Goal: Task Accomplishment & Management: Use online tool/utility

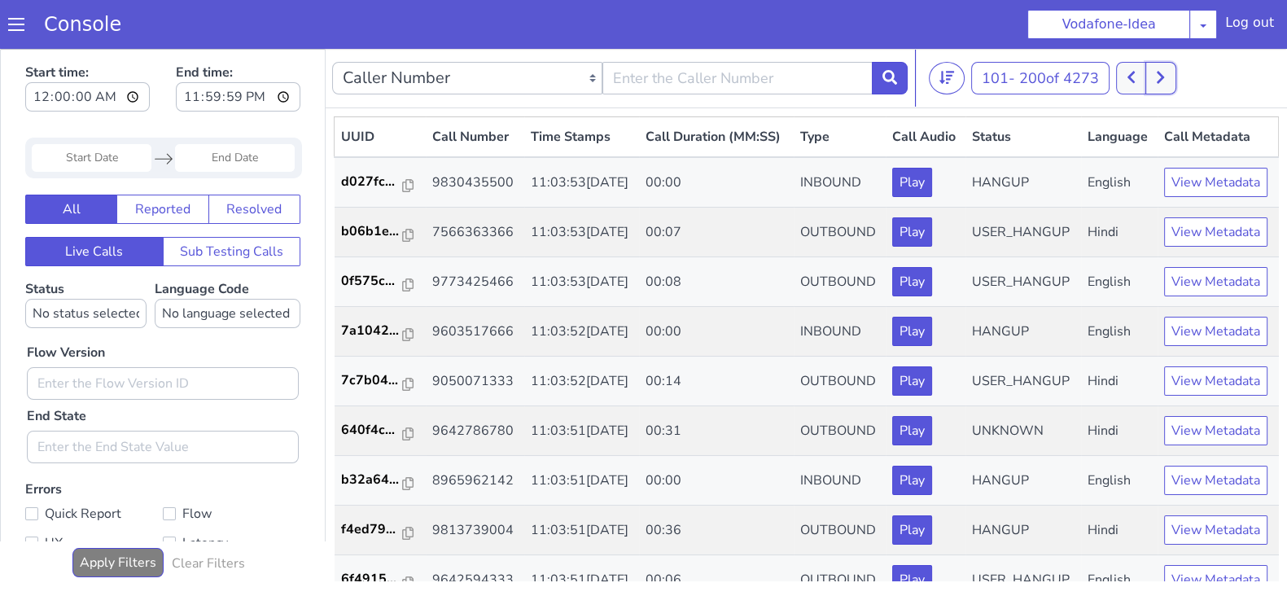
click at [1160, 75] on icon at bounding box center [1160, 77] width 9 height 15
click at [1160, 67] on button at bounding box center [1160, 78] width 30 height 33
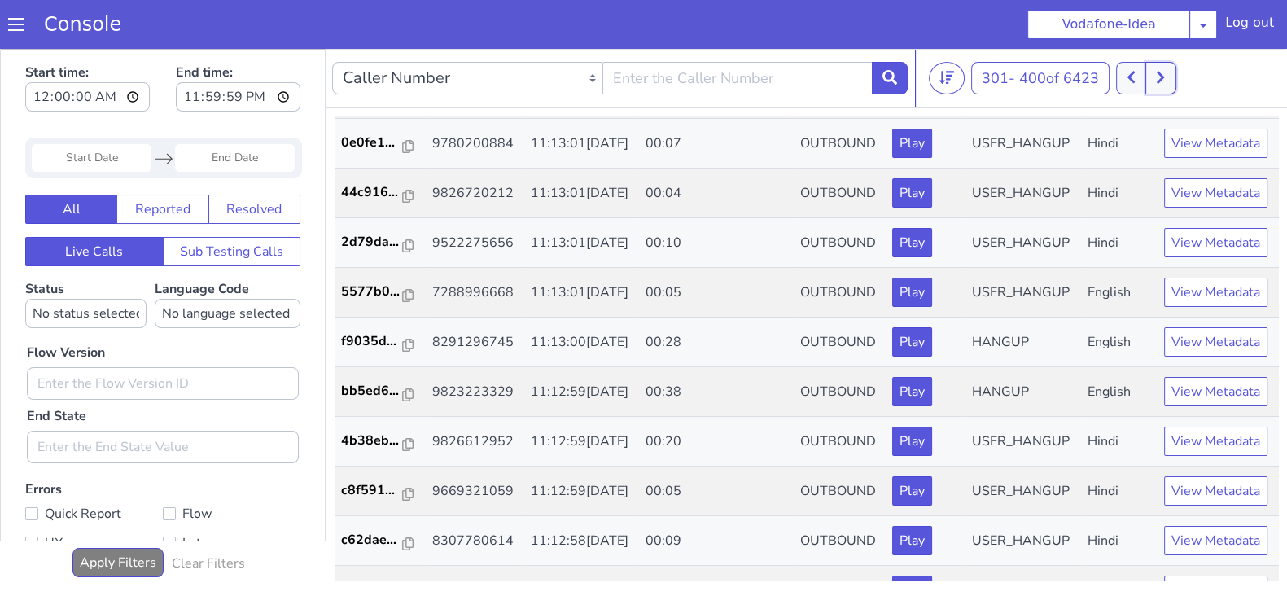
scroll to position [1434, 0]
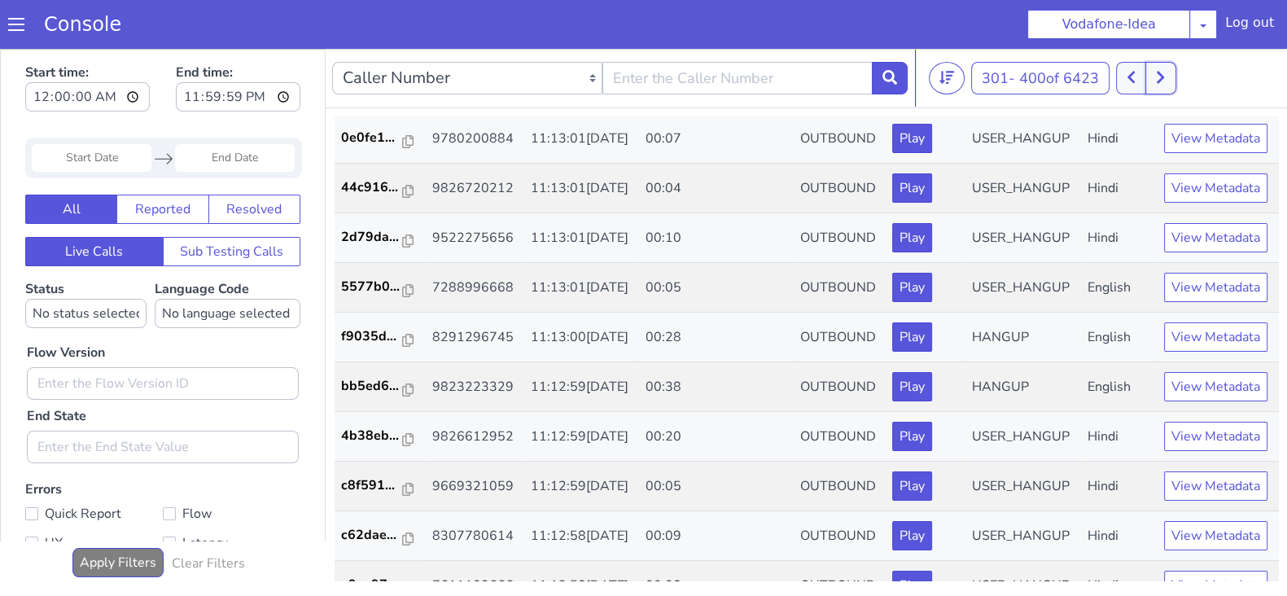
click at [1164, 81] on icon at bounding box center [1160, 77] width 9 height 15
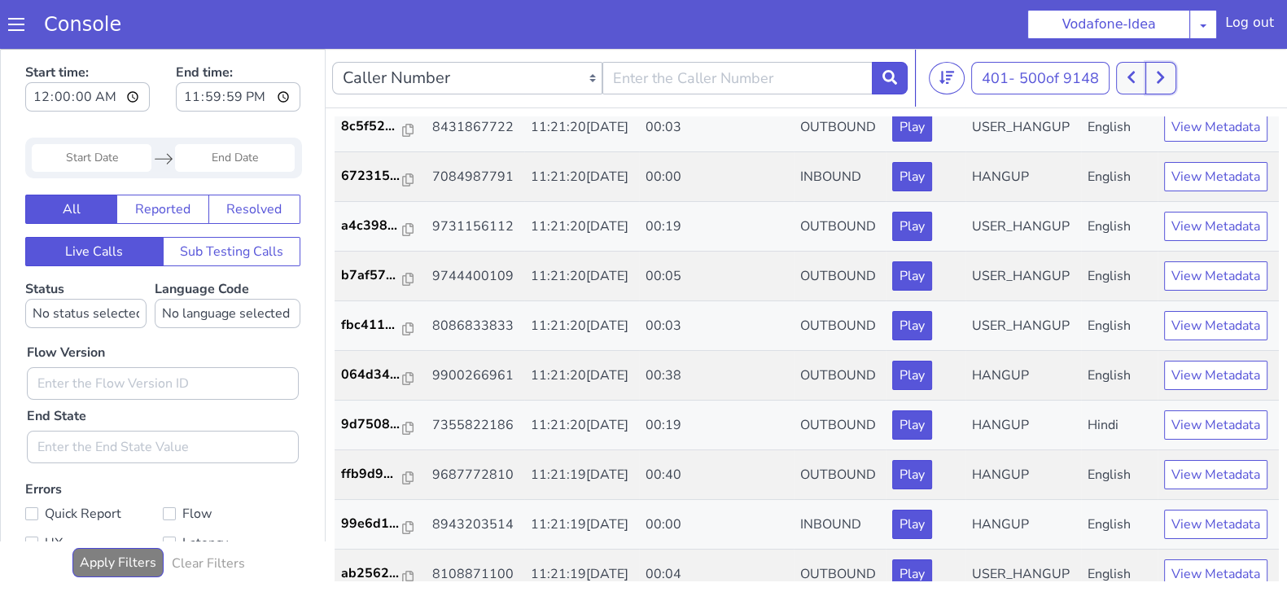
scroll to position [750, 0]
click at [1169, 73] on button at bounding box center [1160, 78] width 30 height 33
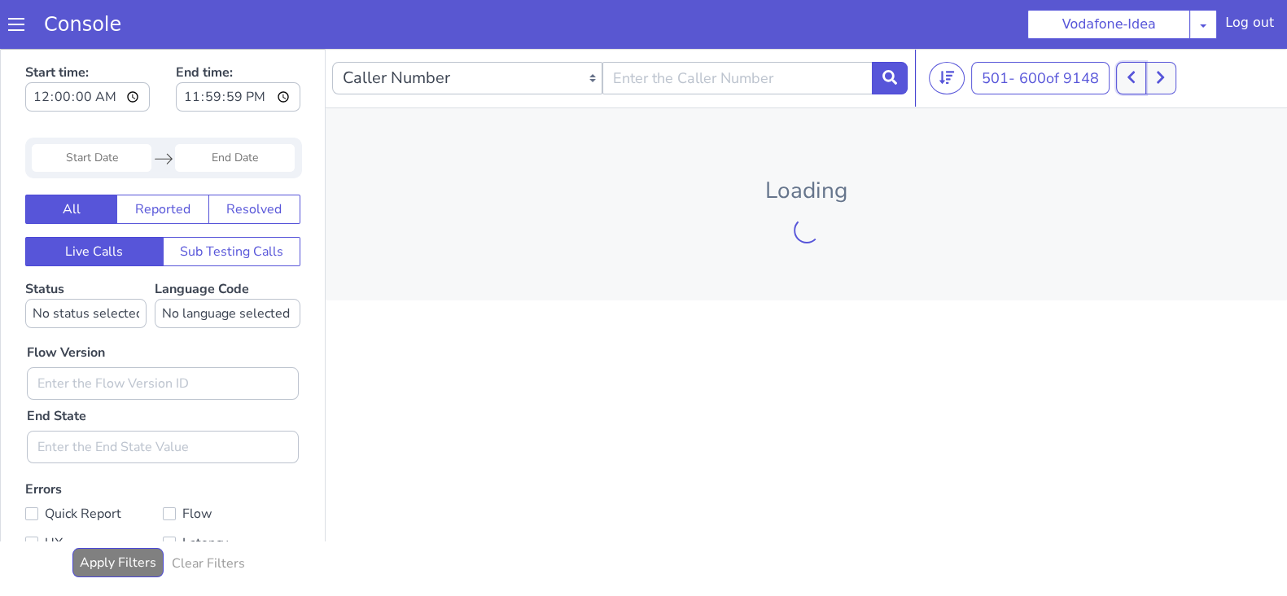
click at [1130, 81] on icon at bounding box center [1130, 77] width 9 height 15
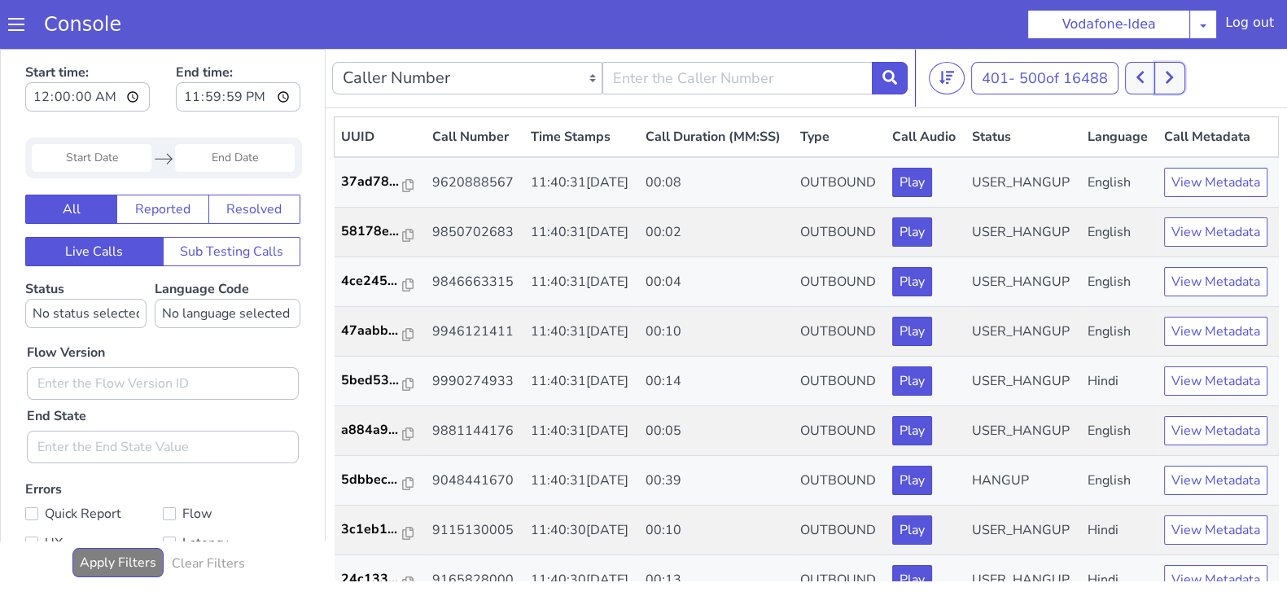
click at [1178, 71] on button at bounding box center [1169, 78] width 30 height 33
